Goal: Information Seeking & Learning: Find specific fact

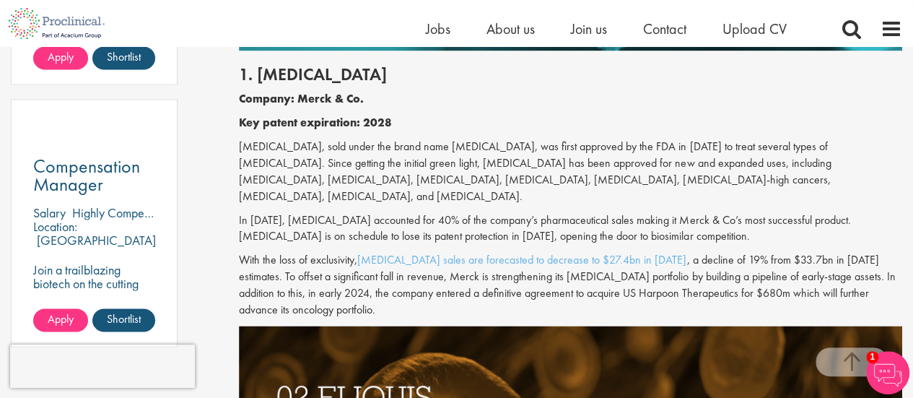
scroll to position [1031, 0]
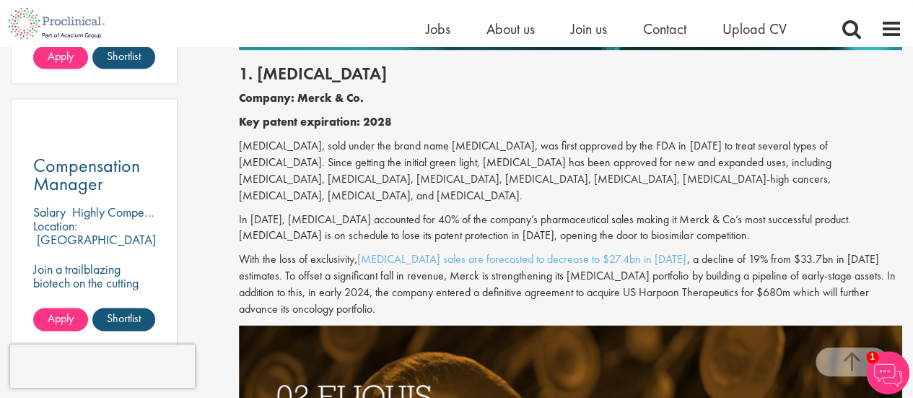
drag, startPoint x: 307, startPoint y: 139, endPoint x: 333, endPoint y: 200, distance: 66.6
click at [333, 200] on p "[MEDICAL_DATA], sold under the brand name [MEDICAL_DATA], was first approved by…" at bounding box center [570, 171] width 663 height 66
click at [309, 167] on p "[MEDICAL_DATA], sold under the brand name [MEDICAL_DATA], was first approved by…" at bounding box center [570, 171] width 663 height 66
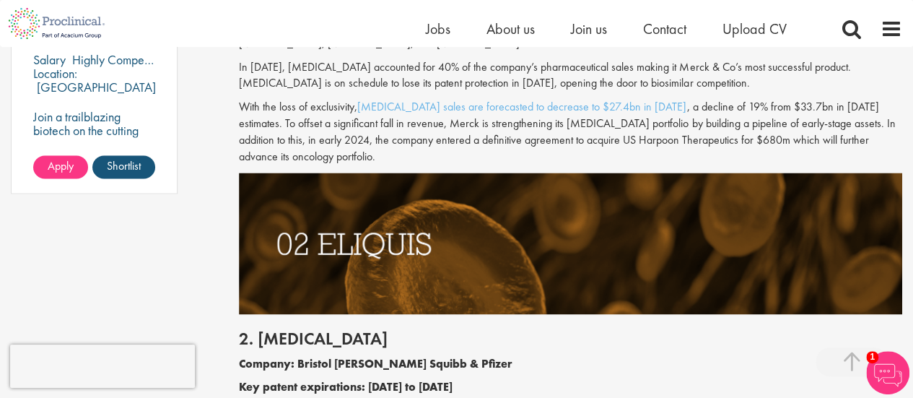
scroll to position [1184, 0]
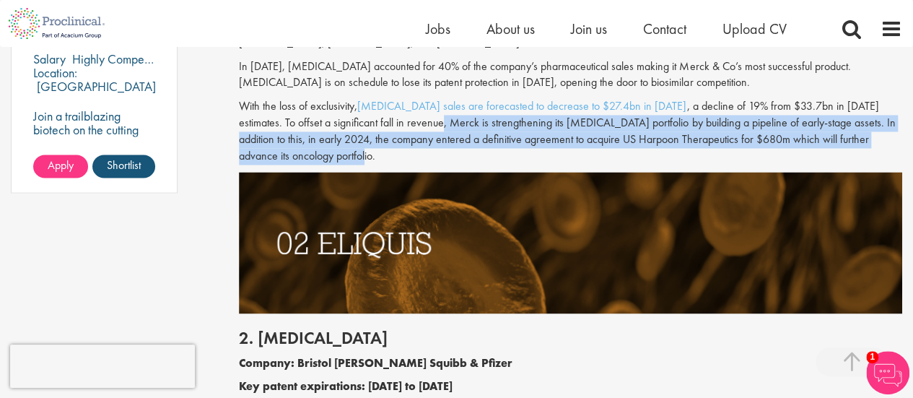
drag, startPoint x: 391, startPoint y: 123, endPoint x: 354, endPoint y: 154, distance: 48.7
click at [354, 154] on p "With the loss of exclusivity, [MEDICAL_DATA] sales are forecasted to decrease t…" at bounding box center [570, 131] width 663 height 66
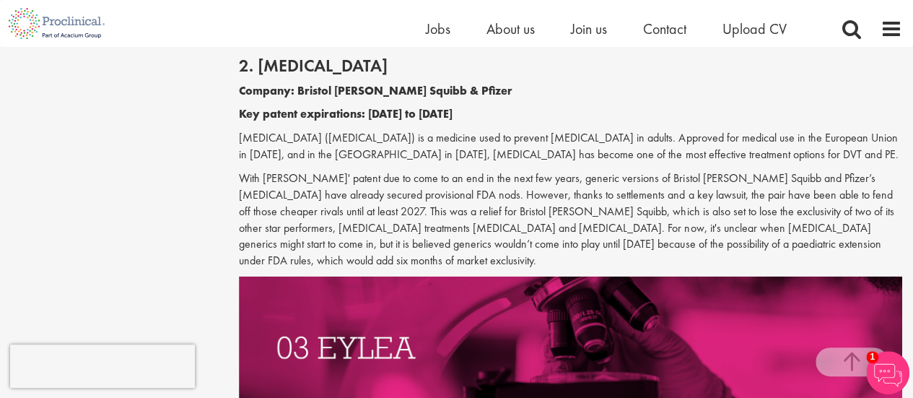
scroll to position [1457, 0]
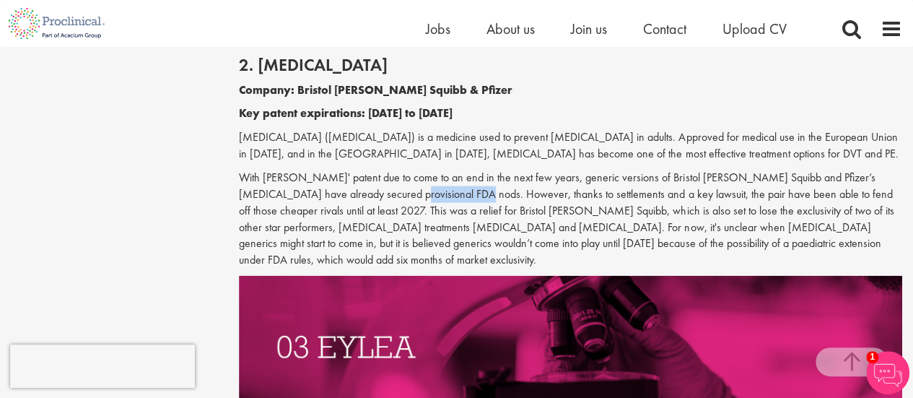
drag, startPoint x: 339, startPoint y: 194, endPoint x: 411, endPoint y: 199, distance: 72.4
click at [411, 199] on p "With [PERSON_NAME]' patent due to come to an end in the next few years, generic…" at bounding box center [570, 219] width 663 height 99
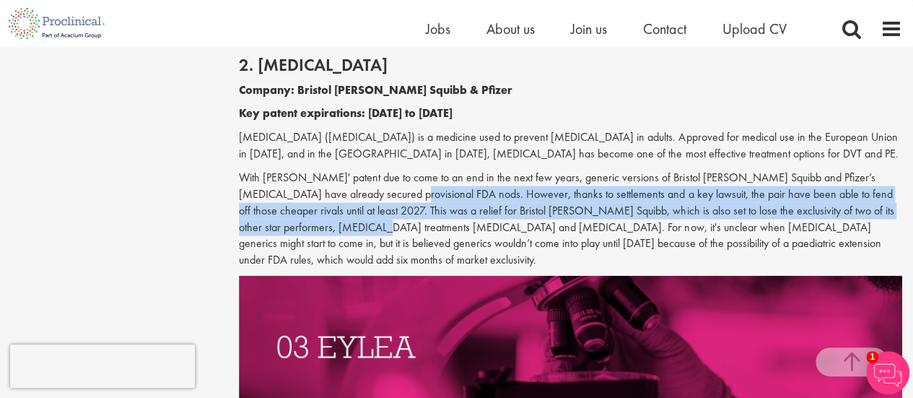
drag, startPoint x: 340, startPoint y: 194, endPoint x: 276, endPoint y: 229, distance: 73.0
click at [276, 229] on p "With [PERSON_NAME]' patent due to come to an end in the next few years, generic…" at bounding box center [570, 219] width 663 height 99
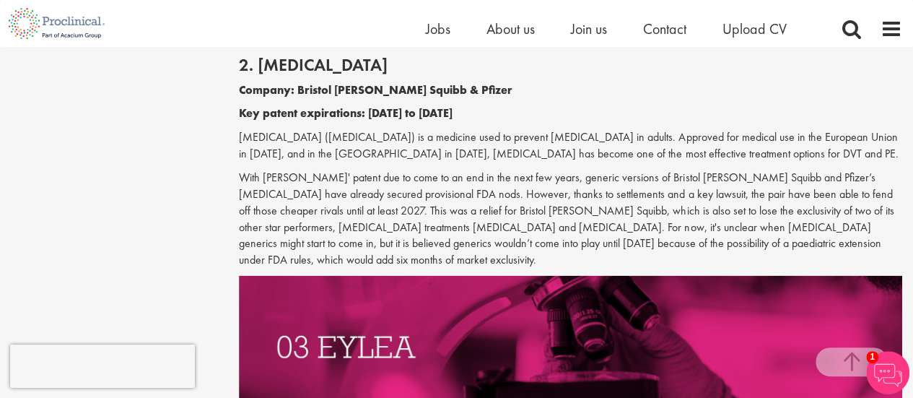
click at [374, 238] on p "With [PERSON_NAME]' patent due to come to an end in the next few years, generic…" at bounding box center [570, 219] width 663 height 99
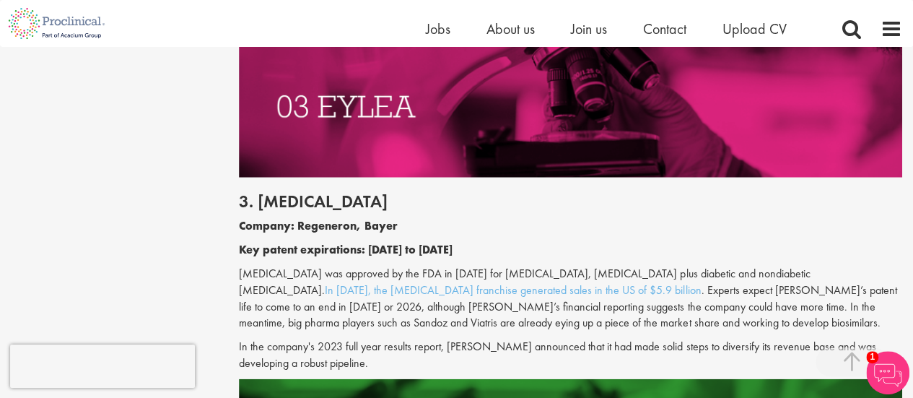
scroll to position [1698, 0]
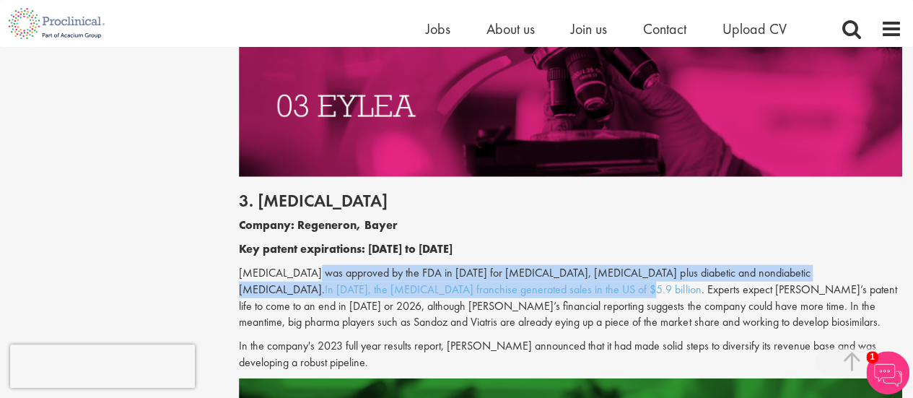
drag, startPoint x: 310, startPoint y: 248, endPoint x: 584, endPoint y: 274, distance: 275.5
click at [584, 274] on p "[MEDICAL_DATA] was approved by the FDA in [DATE] for [MEDICAL_DATA], [MEDICAL_D…" at bounding box center [570, 298] width 663 height 66
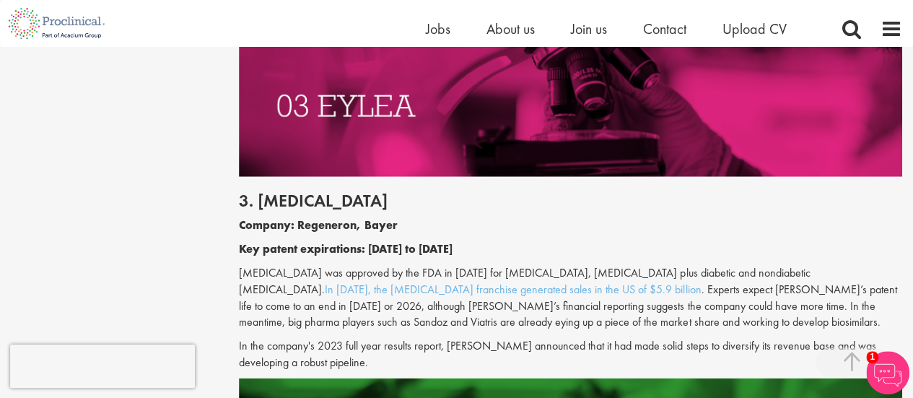
click at [616, 308] on p "[MEDICAL_DATA] was approved by the FDA in [DATE] for [MEDICAL_DATA], [MEDICAL_D…" at bounding box center [570, 298] width 663 height 66
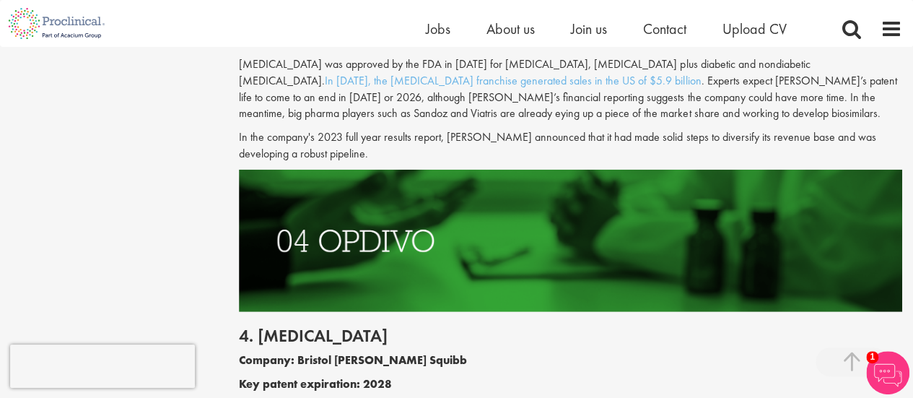
scroll to position [1984, 0]
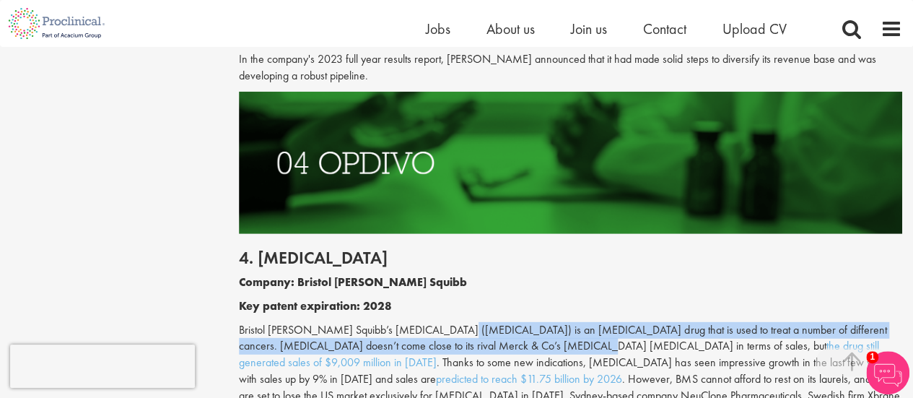
drag, startPoint x: 442, startPoint y: 315, endPoint x: 528, endPoint y: 335, distance: 88.1
click at [528, 335] on p "Bristol [PERSON_NAME] Squibb’s [MEDICAL_DATA] ([MEDICAL_DATA]) is an [MEDICAL_D…" at bounding box center [570, 388] width 663 height 132
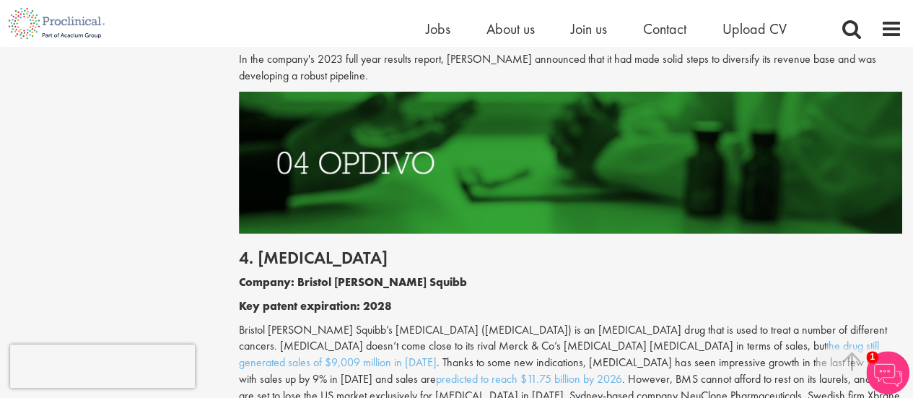
click at [527, 367] on p "Bristol [PERSON_NAME] Squibb’s [MEDICAL_DATA] ([MEDICAL_DATA]) is an [MEDICAL_D…" at bounding box center [570, 388] width 663 height 132
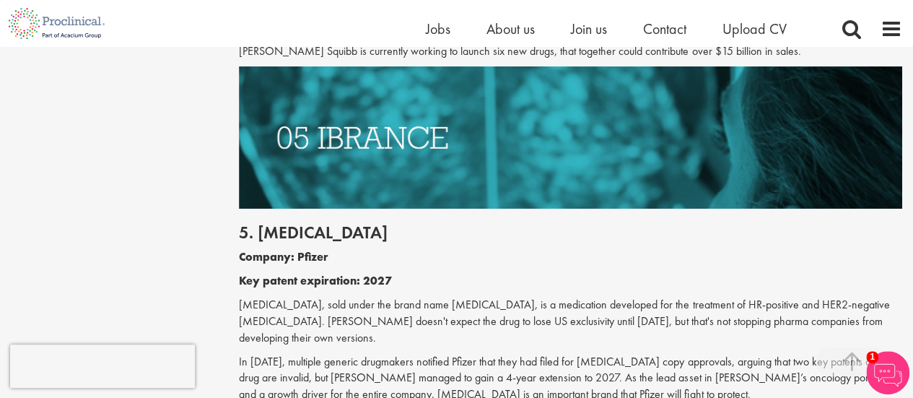
scroll to position [2378, 0]
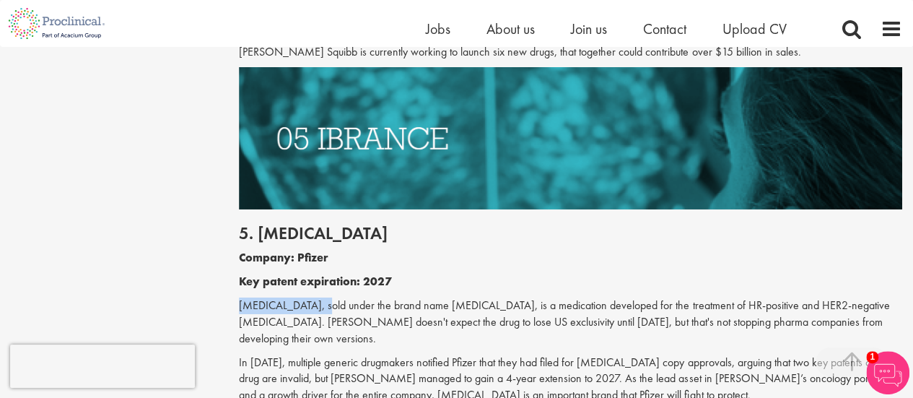
drag, startPoint x: 240, startPoint y: 273, endPoint x: 313, endPoint y: 276, distance: 73.0
click at [313, 297] on p "[MEDICAL_DATA], sold under the brand name [MEDICAL_DATA], is a medication devel…" at bounding box center [570, 322] width 663 height 50
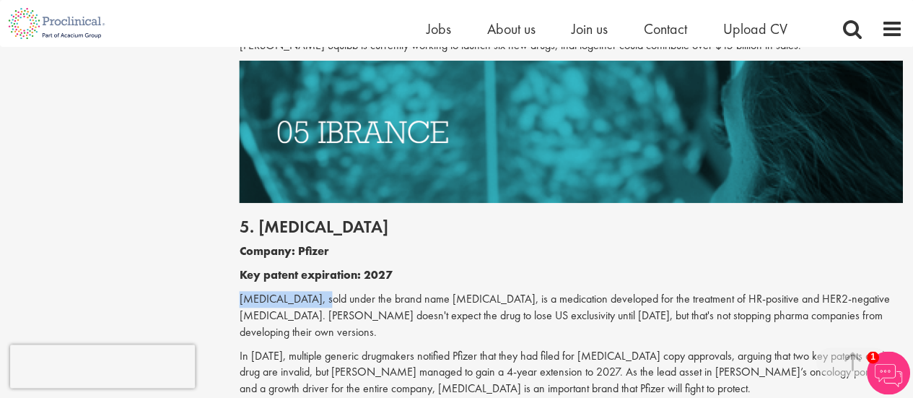
scroll to position [2383, 0]
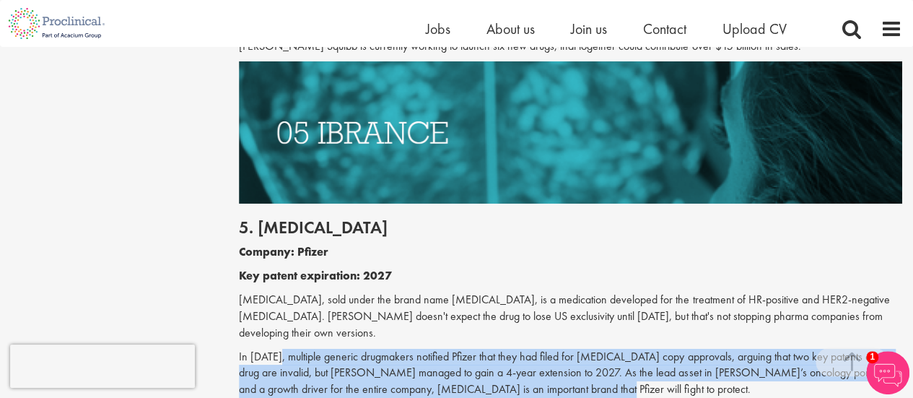
drag, startPoint x: 280, startPoint y: 306, endPoint x: 562, endPoint y: 343, distance: 283.9
click at [562, 349] on p "In [DATE], multiple generic drugmakers notified Pfizer that they had filed for …" at bounding box center [570, 374] width 663 height 50
click at [445, 349] on p "In [DATE], multiple generic drugmakers notified Pfizer that they had filed for …" at bounding box center [570, 374] width 663 height 50
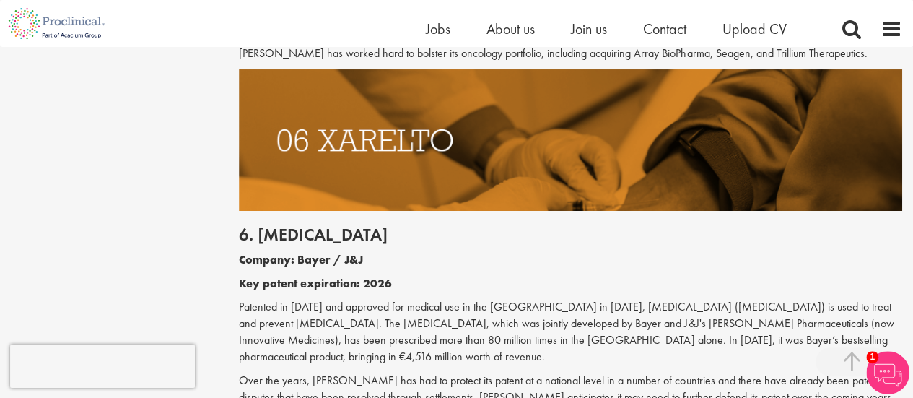
scroll to position [2776, 0]
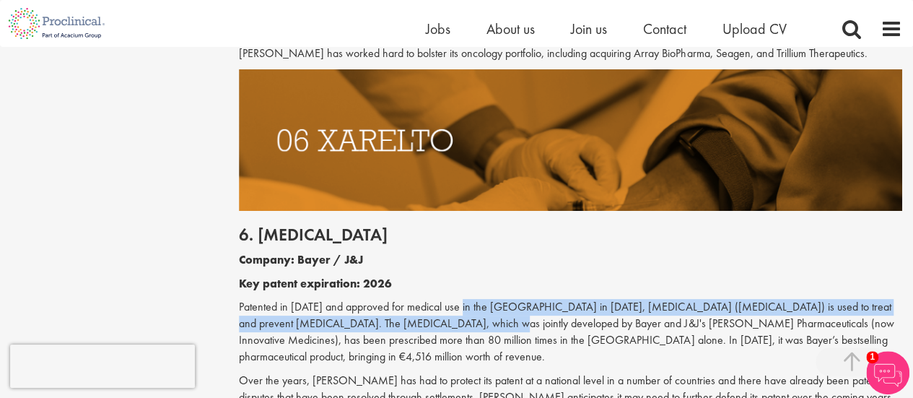
drag, startPoint x: 463, startPoint y: 253, endPoint x: 445, endPoint y: 266, distance: 23.2
click at [445, 299] on p "Patented in [DATE] and approved for medical use in the [GEOGRAPHIC_DATA] in [DA…" at bounding box center [570, 332] width 663 height 66
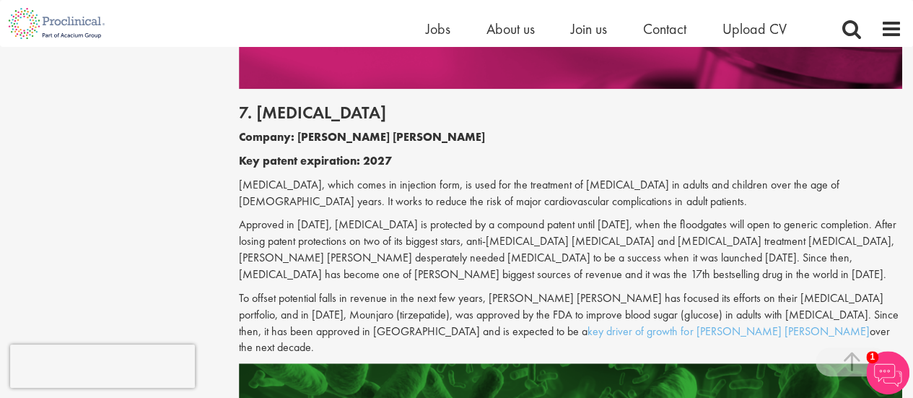
scroll to position [3299, 0]
drag, startPoint x: 490, startPoint y: 232, endPoint x: 592, endPoint y: 268, distance: 108.0
click at [592, 290] on p "To offset potential falls in revenue in the next few years, [PERSON_NAME] [PERS…" at bounding box center [570, 323] width 663 height 66
click at [455, 290] on p "To offset potential falls in revenue in the next few years, [PERSON_NAME] [PERS…" at bounding box center [570, 323] width 663 height 66
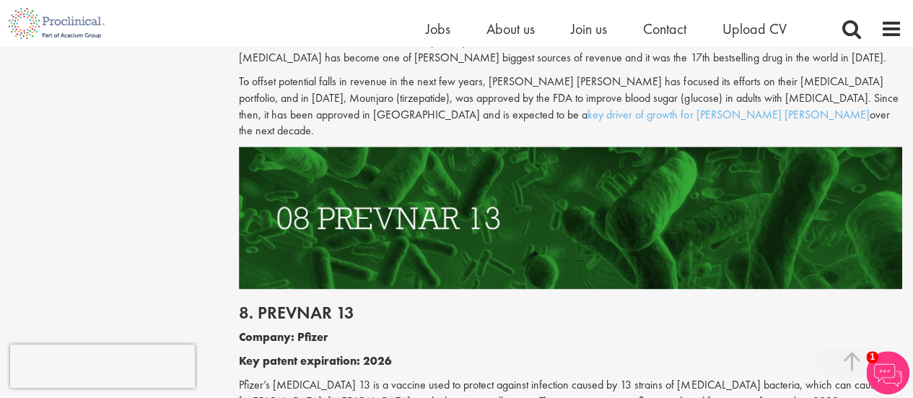
scroll to position [3573, 0]
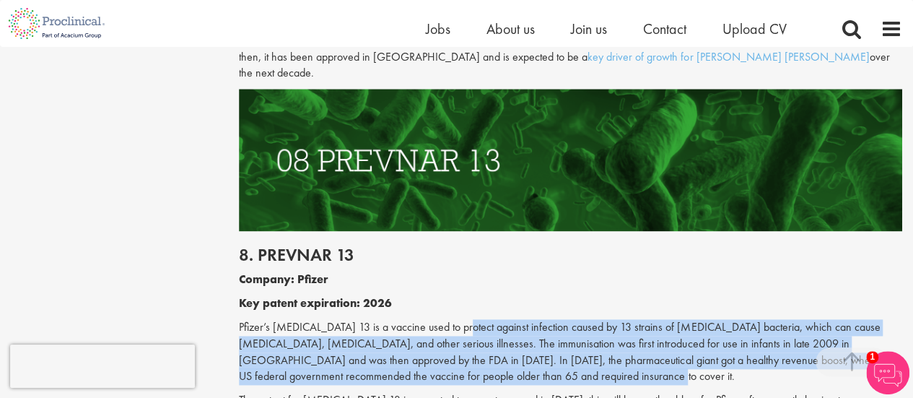
drag, startPoint x: 455, startPoint y: 242, endPoint x: 648, endPoint y: 294, distance: 200.3
click at [648, 319] on p "Pfizer’s [MEDICAL_DATA] 13 is a vaccine used to protect against infection cause…" at bounding box center [570, 352] width 663 height 66
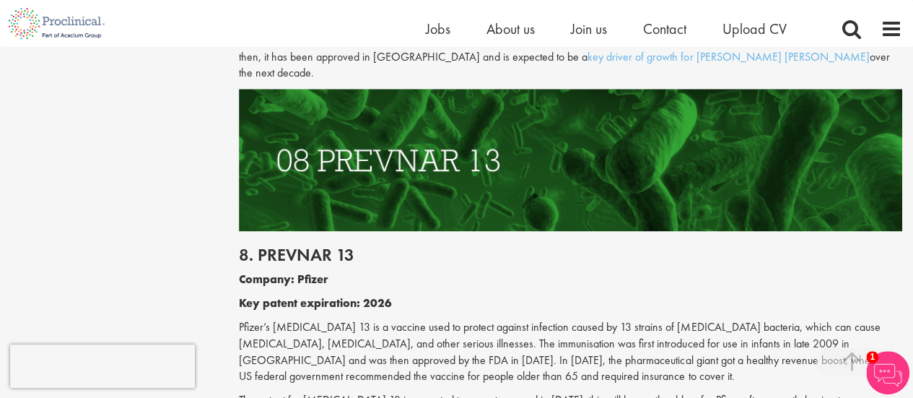
click at [436, 319] on p "Pfizer’s [MEDICAL_DATA] 13 is a vaccine used to protect against infection cause…" at bounding box center [570, 352] width 663 height 66
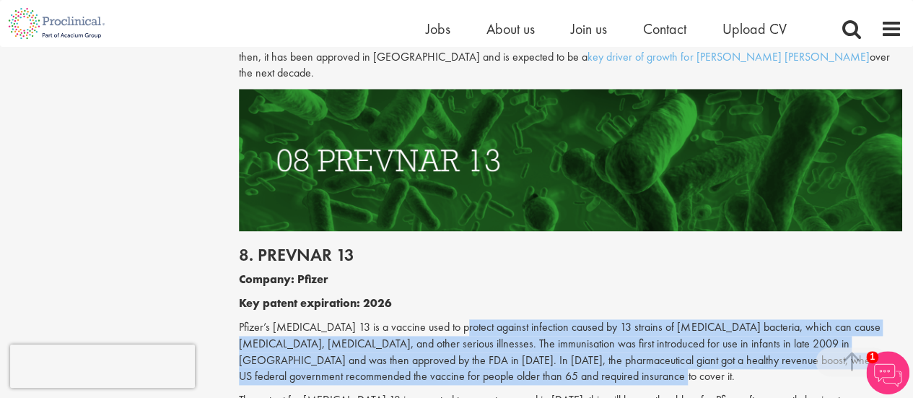
drag, startPoint x: 446, startPoint y: 250, endPoint x: 641, endPoint y: 302, distance: 201.9
click at [641, 319] on p "Pfizer’s [MEDICAL_DATA] 13 is a vaccine used to protect against infection cause…" at bounding box center [570, 352] width 663 height 66
click at [572, 319] on p "Pfizer’s [MEDICAL_DATA] 13 is a vaccine used to protect against infection cause…" at bounding box center [570, 352] width 663 height 66
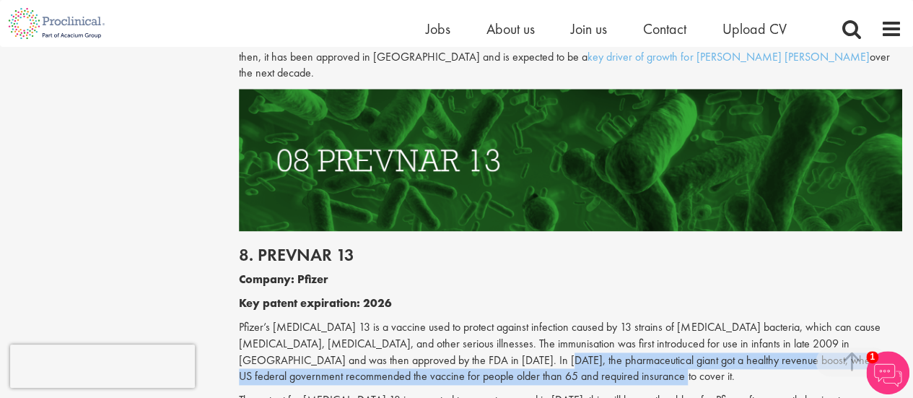
drag, startPoint x: 483, startPoint y: 271, endPoint x: 653, endPoint y: 300, distance: 172.2
click at [653, 319] on p "Pfizer’s [MEDICAL_DATA] 13 is a vaccine used to protect against infection cause…" at bounding box center [570, 352] width 663 height 66
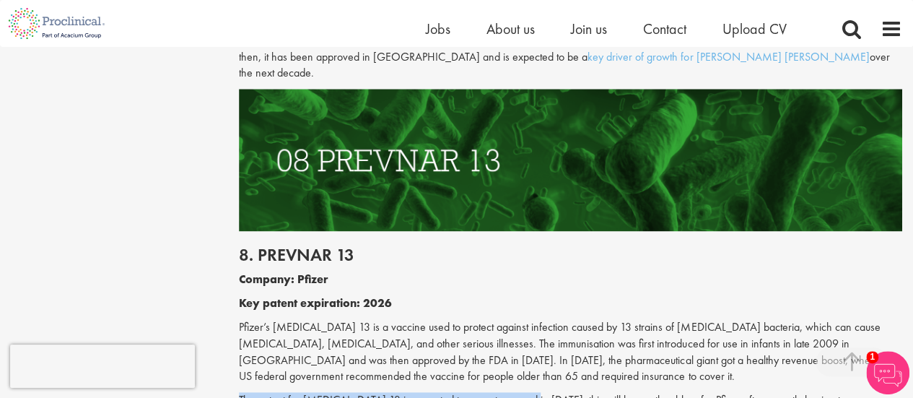
drag, startPoint x: 240, startPoint y: 315, endPoint x: 527, endPoint y: 322, distance: 287.4
drag, startPoint x: 531, startPoint y: 317, endPoint x: 749, endPoint y: 347, distance: 219.4
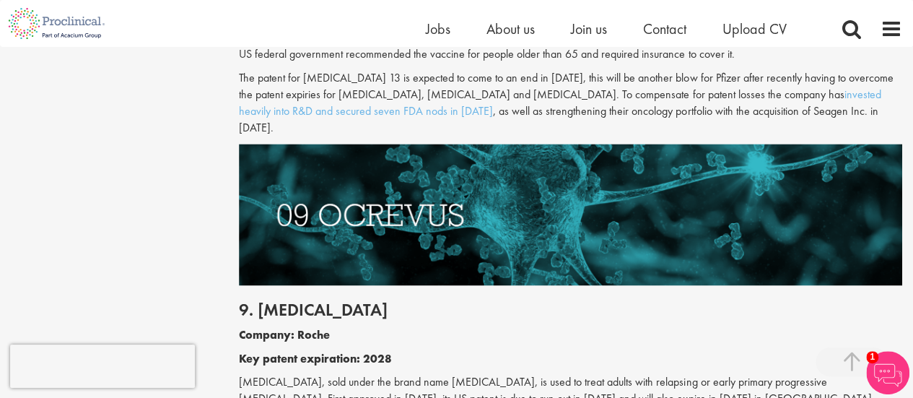
scroll to position [3895, 0]
drag, startPoint x: 305, startPoint y: 283, endPoint x: 362, endPoint y: 287, distance: 57.1
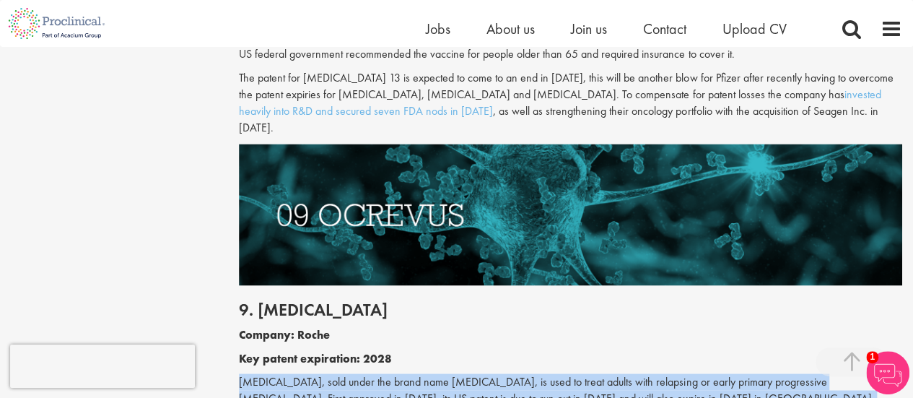
drag, startPoint x: 241, startPoint y: 282, endPoint x: 472, endPoint y: 327, distance: 235.4
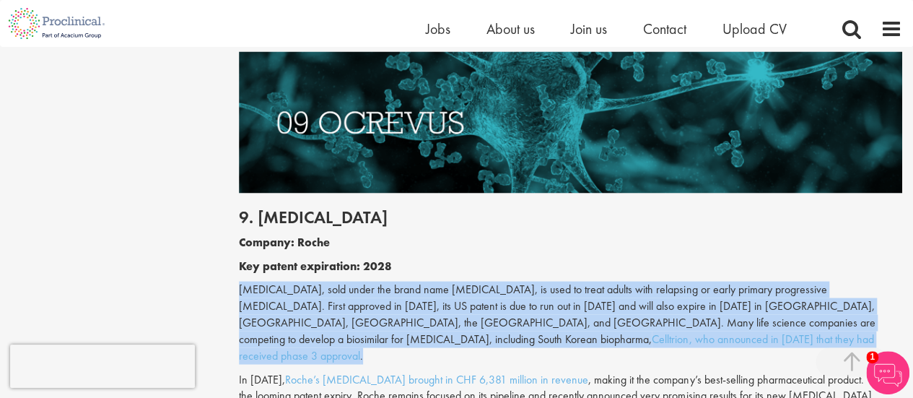
scroll to position [3987, 0]
drag, startPoint x: 239, startPoint y: 121, endPoint x: 604, endPoint y: 317, distance: 414.7
click at [604, 317] on div "9. [MEDICAL_DATA] Company: Roche Key patent expiration: 2028 [MEDICAL_DATA], so…" at bounding box center [570, 318] width 685 height 251
copy div "5. Loremip Dolorsi: Ametc Adi elitse doeiusmodt: 3790 Incididuntu, labo etdol m…"
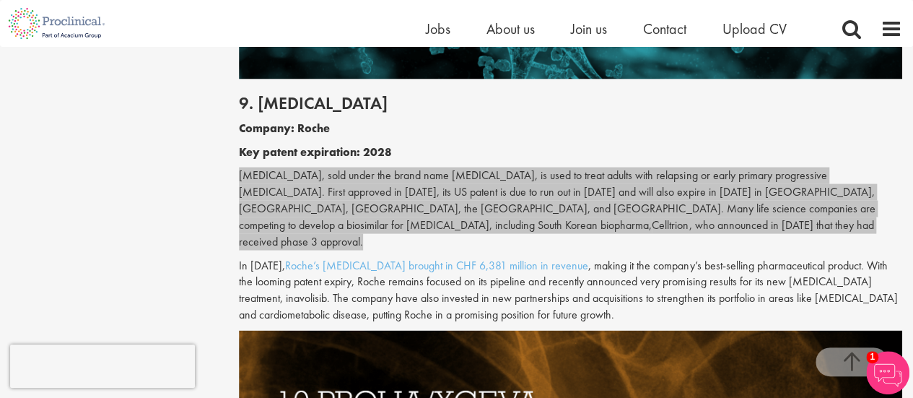
scroll to position [4361, 0]
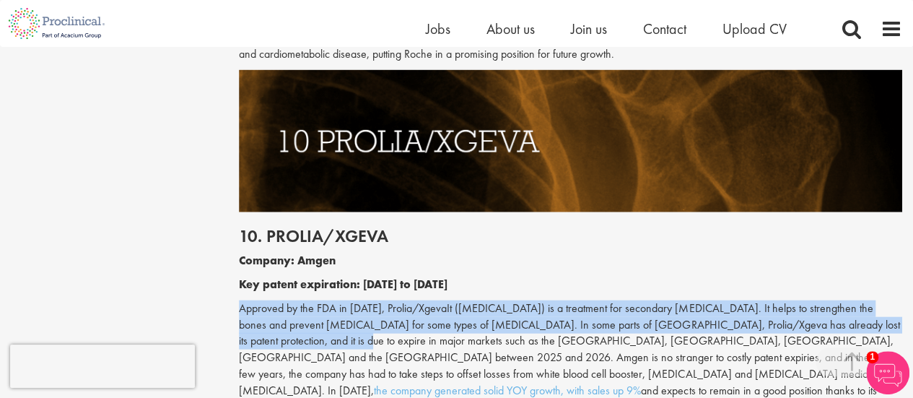
drag, startPoint x: 240, startPoint y: 197, endPoint x: 293, endPoint y: 220, distance: 58.2
click at [293, 300] on p "Approved by the FDA in [DATE], Prolia/XgevaIt ([MEDICAL_DATA]) is a treatment f…" at bounding box center [570, 357] width 663 height 115
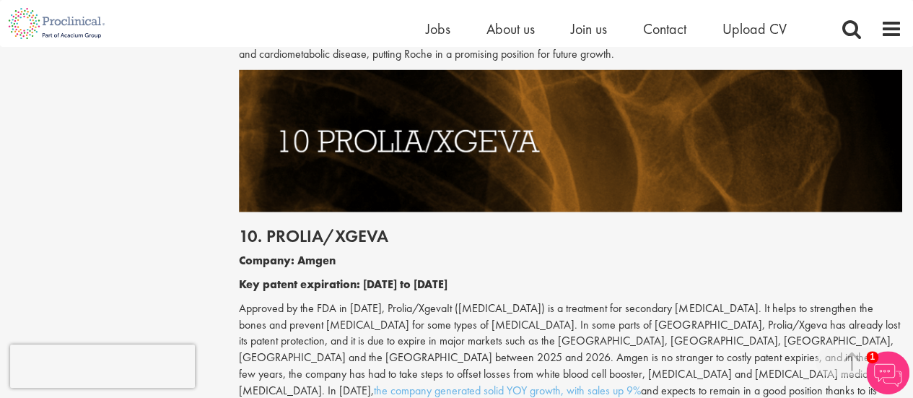
drag, startPoint x: 240, startPoint y: 121, endPoint x: 811, endPoint y: 265, distance: 588.2
click at [811, 265] on div "10. Prolia/Xgeva Company: Amgen Key patent expiration: [DATE] to [DATE] Approve…" at bounding box center [570, 317] width 685 height 211
copy div "10. Prolia/Xgeva Company: Amgen Key patent expiration: [DATE] to [DATE] Approve…"
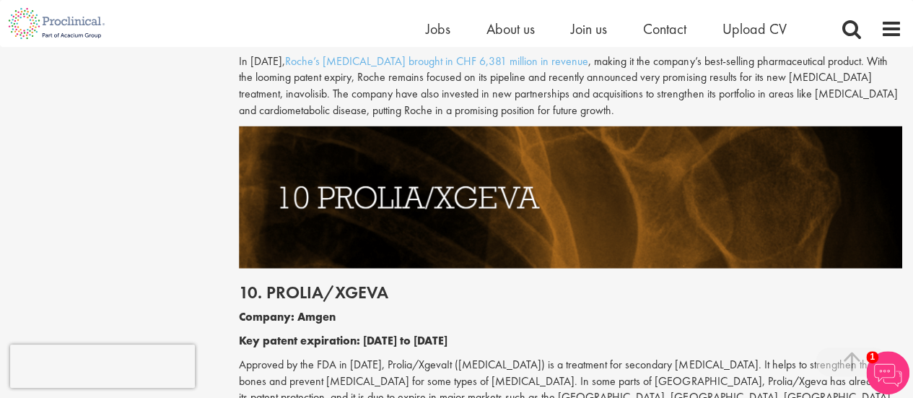
scroll to position [4302, 0]
